Goal: Task Accomplishment & Management: Use online tool/utility

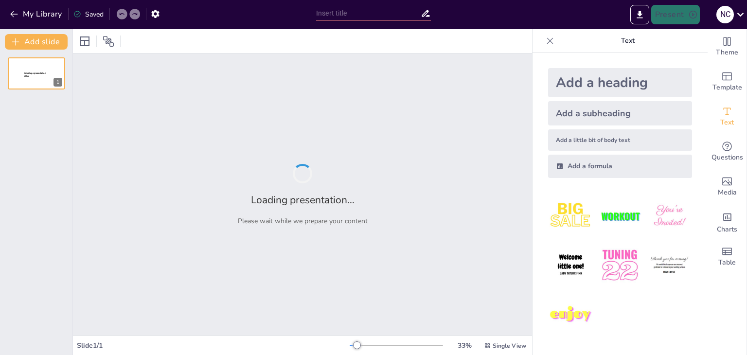
type input "New Sendsteps"
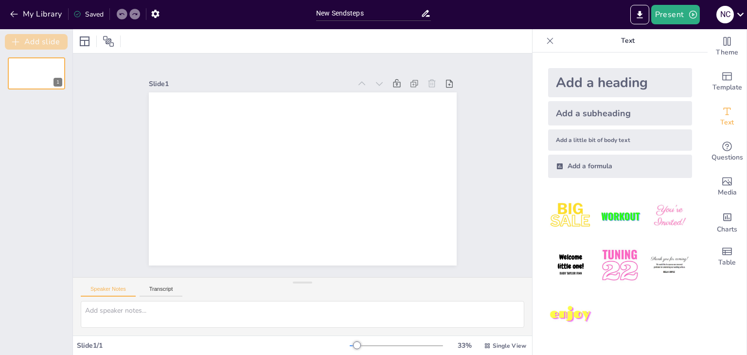
click at [34, 42] on button "Add slide" at bounding box center [36, 42] width 63 height 16
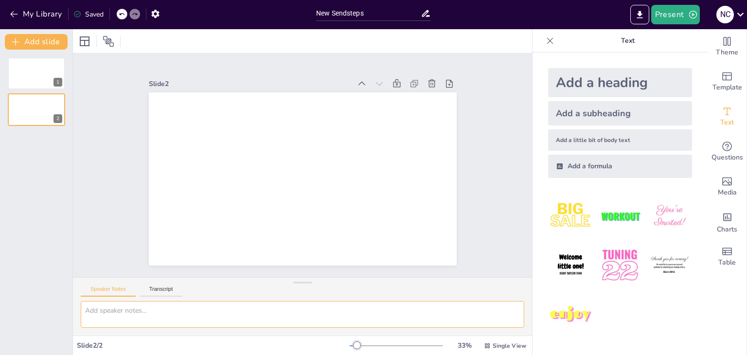
click at [139, 314] on textarea at bounding box center [302, 314] width 443 height 27
paste textarea "Loremip dolor sitametcon Adipisc: Elitsedd Eiusmodtempor Incididu Utlaboreetdol…"
type textarea "Loremip dolor sitametcon Adipisc: Elitsedd Eiusmodtempor Incididu Utlaboreetdol…"
click at [464, 161] on icon at bounding box center [470, 167] width 13 height 13
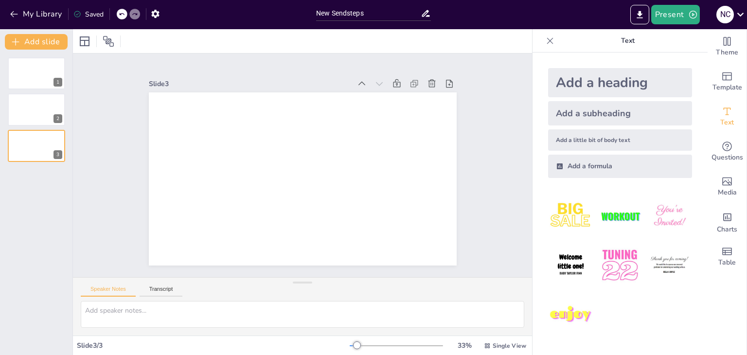
scroll to position [0, 0]
click at [461, 127] on icon at bounding box center [467, 133] width 12 height 12
click at [464, 161] on icon at bounding box center [470, 167] width 13 height 13
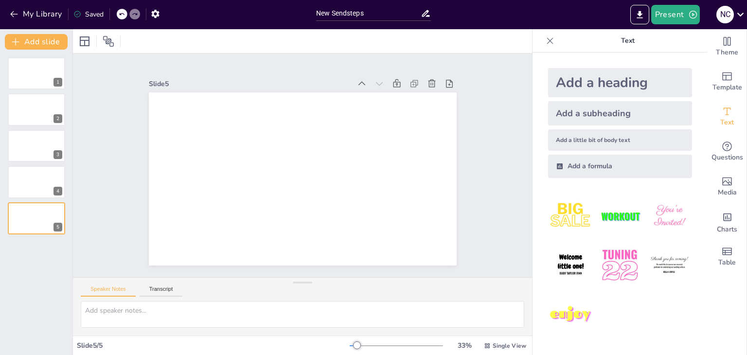
click at [462, 179] on icon at bounding box center [469, 186] width 14 height 14
click at [154, 16] on icon "button" at bounding box center [155, 14] width 10 height 10
